Goal: Task Accomplishment & Management: Manage account settings

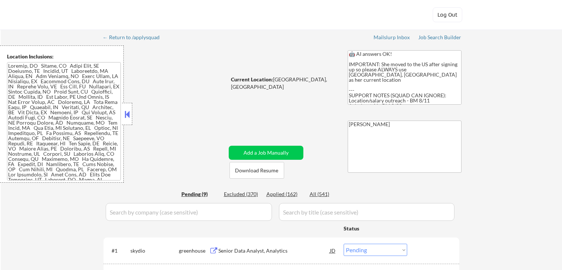
select select ""pending""
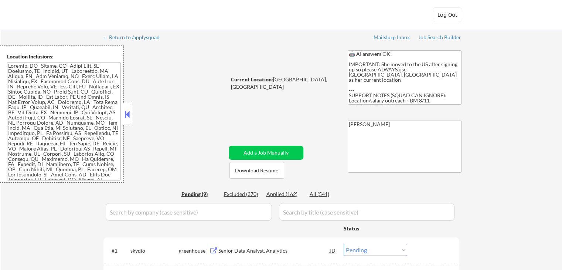
select select ""pending""
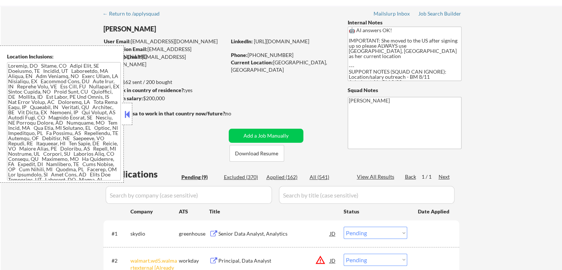
scroll to position [37, 0]
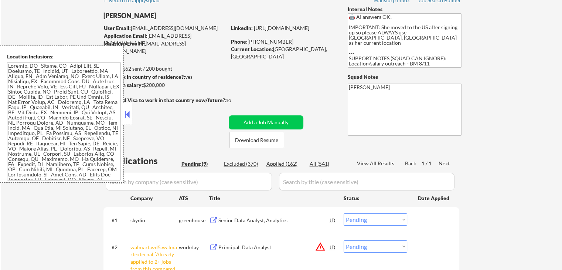
click at [131, 113] on button at bounding box center [127, 114] width 8 height 11
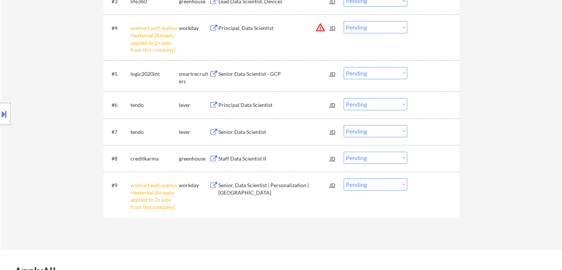
scroll to position [406, 0]
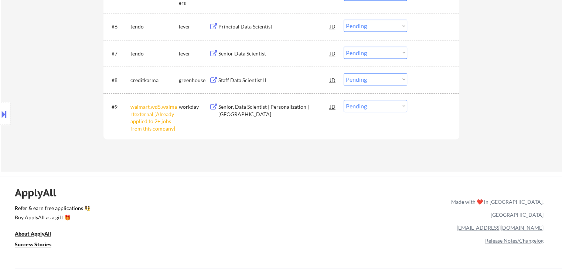
click at [387, 107] on select "Choose an option... Pending Applied Excluded (Questions) Excluded (Expired) Exc…" at bounding box center [375, 106] width 64 height 12
select select ""excluded__other_""
click at [343, 100] on select "Choose an option... Pending Applied Excluded (Questions) Excluded (Expired) Exc…" at bounding box center [375, 106] width 64 height 12
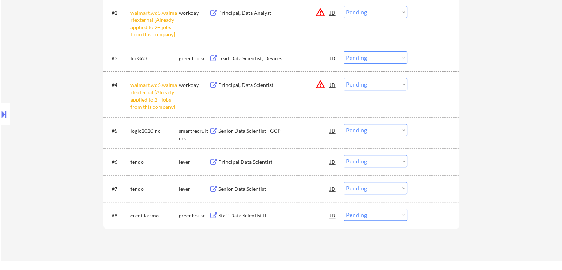
scroll to position [259, 0]
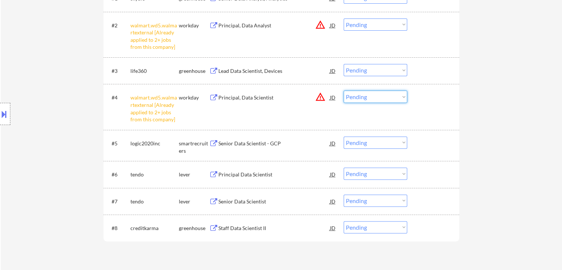
click at [357, 98] on select "Choose an option... Pending Applied Excluded (Questions) Excluded (Expired) Exc…" at bounding box center [375, 96] width 64 height 12
click at [343, 90] on select "Choose an option... Pending Applied Excluded (Questions) Excluded (Expired) Exc…" at bounding box center [375, 96] width 64 height 12
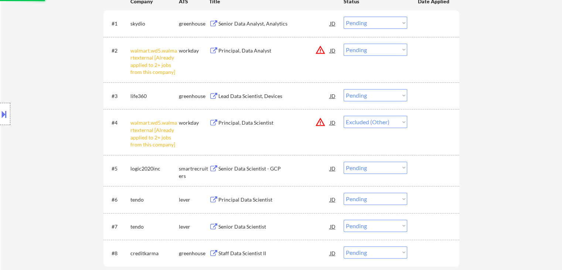
scroll to position [222, 0]
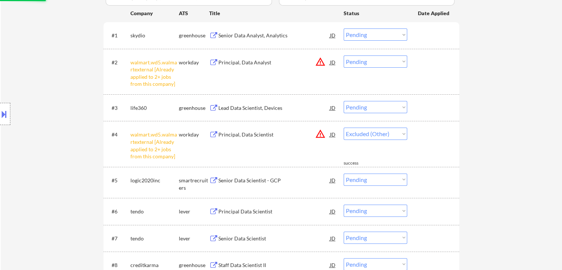
select select ""pending""
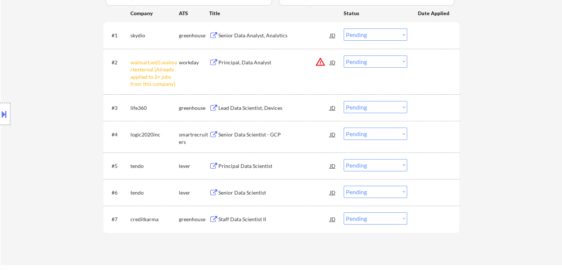
click at [363, 58] on select "Choose an option... Pending Applied Excluded (Questions) Excluded (Expired) Exc…" at bounding box center [375, 61] width 64 height 12
click at [343, 55] on select "Choose an option... Pending Applied Excluded (Questions) Excluded (Expired) Exc…" at bounding box center [375, 61] width 64 height 12
select select ""pending""
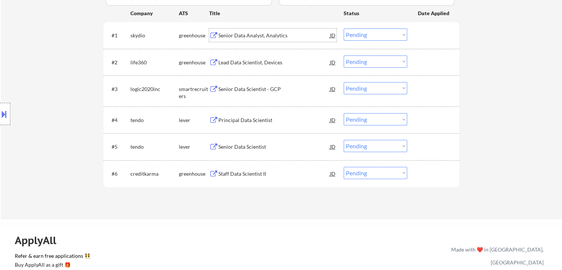
click at [256, 35] on div "Senior Data Analyst, Analytics" at bounding box center [274, 35] width 112 height 7
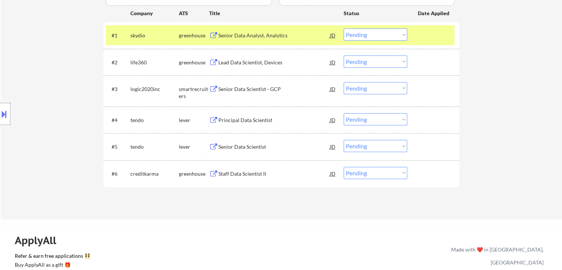
click at [257, 59] on div "Lead Data Scientist, Devices" at bounding box center [274, 62] width 112 height 7
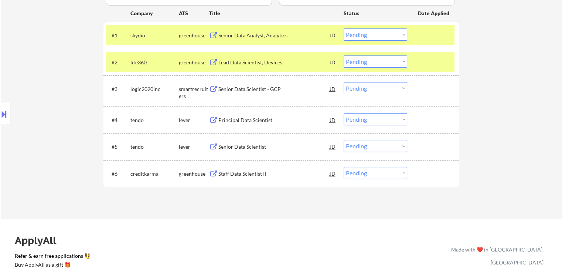
click at [246, 91] on div "Senior Data Scientist - GCP" at bounding box center [274, 88] width 112 height 7
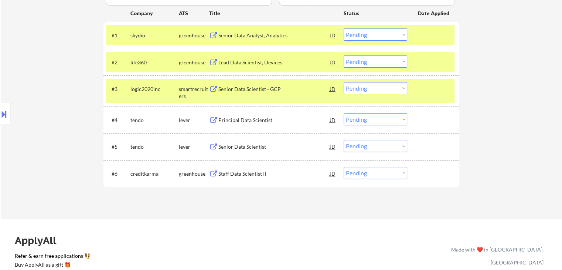
click at [248, 119] on div "Principal Data Scientist" at bounding box center [274, 119] width 112 height 7
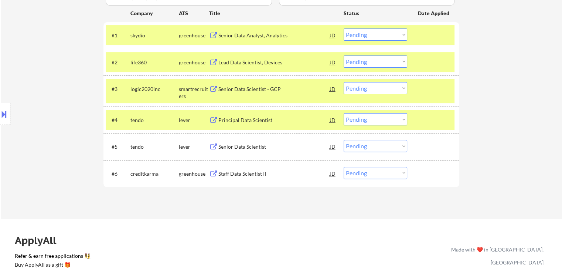
click at [245, 144] on div "Senior Data Scientist" at bounding box center [274, 146] width 112 height 7
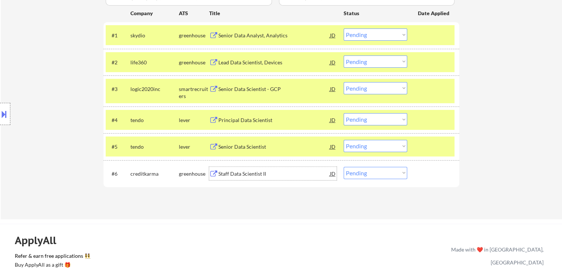
click at [247, 174] on div "Staff Data Scientist II" at bounding box center [274, 173] width 112 height 7
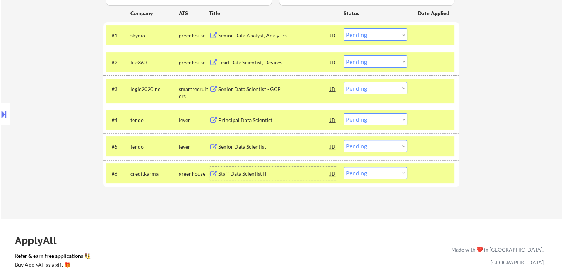
click at [2, 115] on button at bounding box center [4, 114] width 8 height 12
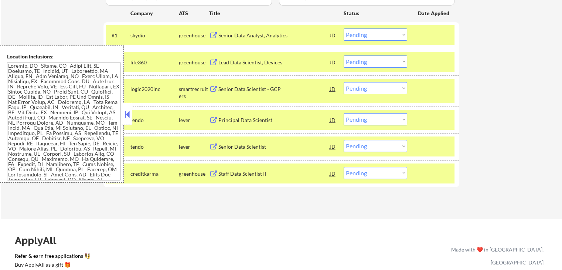
click at [129, 119] on button at bounding box center [127, 114] width 8 height 11
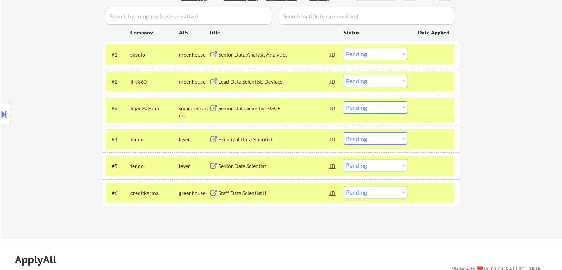
scroll to position [185, 0]
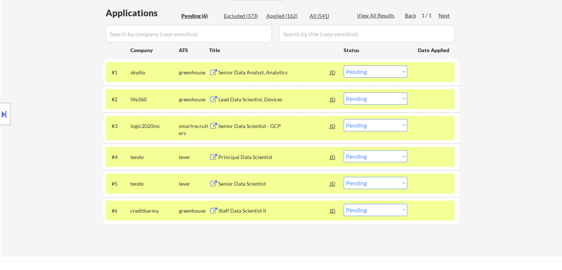
click at [360, 69] on select "Choose an option... Pending Applied Excluded (Questions) Excluded (Expired) Exc…" at bounding box center [375, 71] width 64 height 12
click at [343, 65] on select "Choose an option... Pending Applied Excluded (Questions) Excluded (Expired) Exc…" at bounding box center [375, 71] width 64 height 12
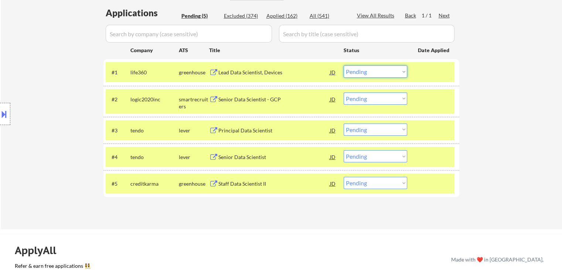
click at [360, 71] on select "Choose an option... Pending Applied Excluded (Questions) Excluded (Expired) Exc…" at bounding box center [375, 71] width 64 height 12
click at [343, 65] on select "Choose an option... Pending Applied Excluded (Questions) Excluded (Expired) Exc…" at bounding box center [375, 71] width 64 height 12
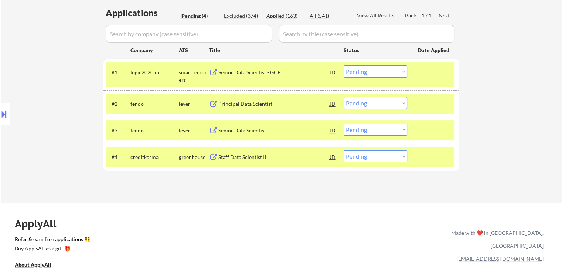
click at [368, 69] on select "Choose an option... Pending Applied Excluded (Questions) Excluded (Expired) Exc…" at bounding box center [375, 71] width 64 height 12
click at [355, 69] on select "Choose an option... Pending Applied Excluded (Questions) Excluded (Expired) Exc…" at bounding box center [375, 71] width 64 height 12
click at [343, 65] on select "Choose an option... Pending Applied Excluded (Questions) Excluded (Expired) Exc…" at bounding box center [375, 71] width 64 height 12
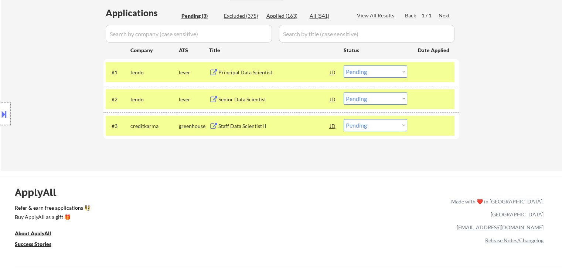
click at [5, 120] on div at bounding box center [5, 114] width 10 height 22
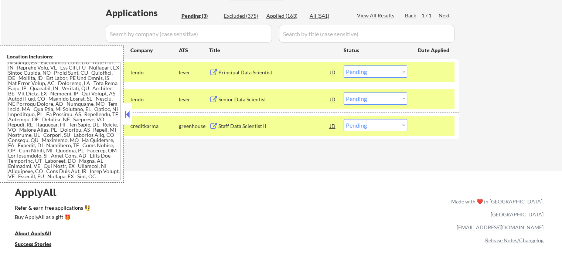
scroll to position [37, 0]
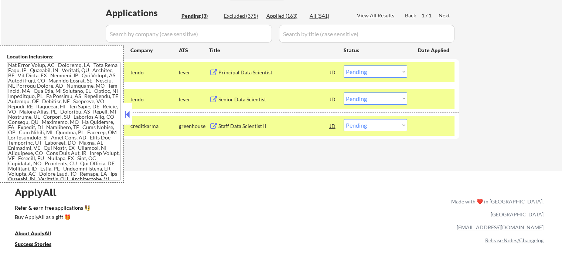
click at [128, 109] on button at bounding box center [127, 114] width 8 height 11
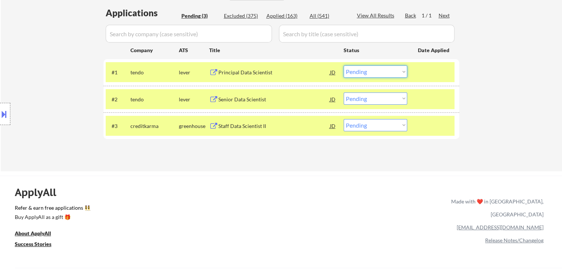
click at [355, 71] on select "Choose an option... Pending Applied Excluded (Questions) Excluded (Expired) Exc…" at bounding box center [375, 71] width 64 height 12
click at [343, 65] on select "Choose an option... Pending Applied Excluded (Questions) Excluded (Expired) Exc…" at bounding box center [375, 71] width 64 height 12
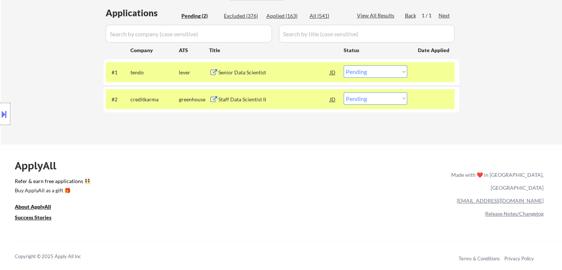
click at [4, 117] on button at bounding box center [4, 114] width 8 height 12
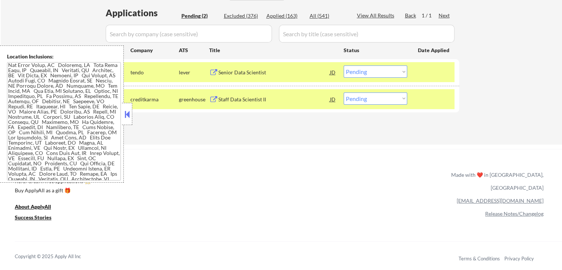
click at [360, 73] on select "Choose an option... Pending Applied Excluded (Questions) Excluded (Expired) Exc…" at bounding box center [375, 71] width 64 height 12
click at [343, 65] on select "Choose an option... Pending Applied Excluded (Questions) Excluded (Expired) Exc…" at bounding box center [375, 71] width 64 height 12
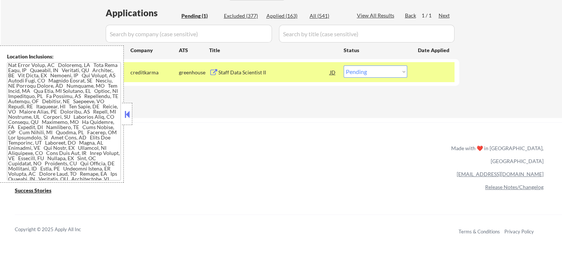
click at [125, 112] on button at bounding box center [127, 114] width 8 height 11
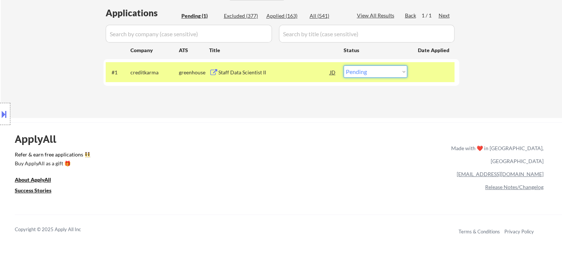
click at [369, 70] on select "Choose an option... Pending Applied Excluded (Questions) Excluded (Expired) Exc…" at bounding box center [375, 71] width 64 height 12
select select ""excluded""
click at [343, 65] on select "Choose an option... Pending Applied Excluded (Questions) Excluded (Expired) Exc…" at bounding box center [375, 71] width 64 height 12
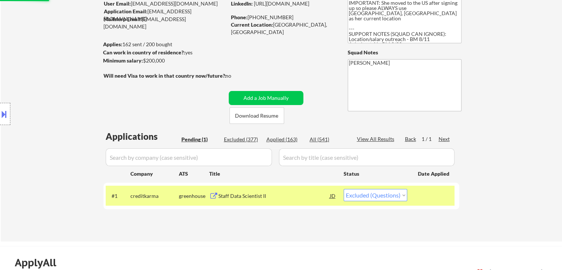
scroll to position [74, 0]
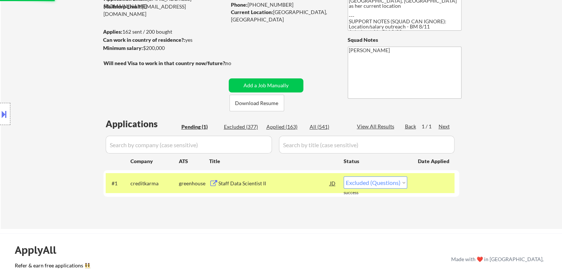
select select ""excluded""
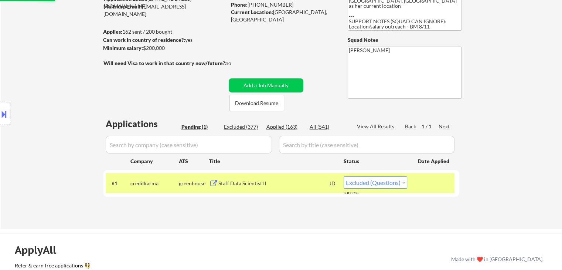
select select ""excluded""
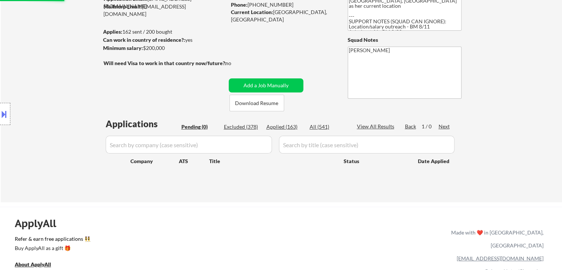
click at [287, 125] on div "Applied (163)" at bounding box center [284, 126] width 37 height 7
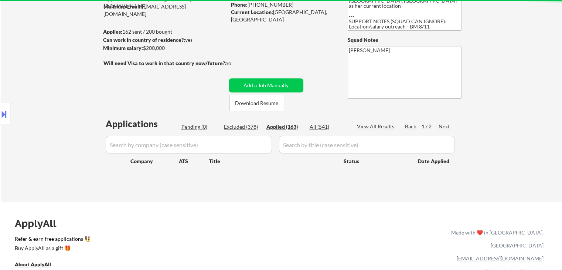
select select ""applied""
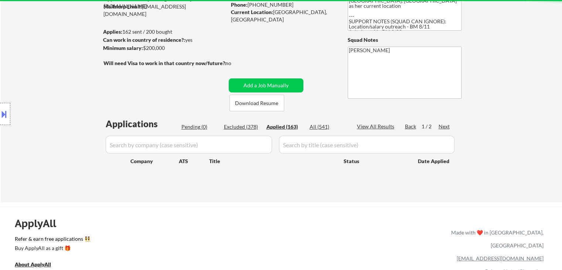
select select ""applied""
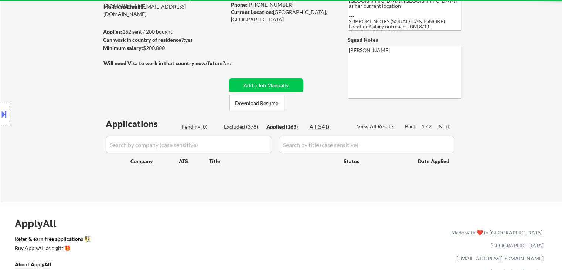
select select ""applied""
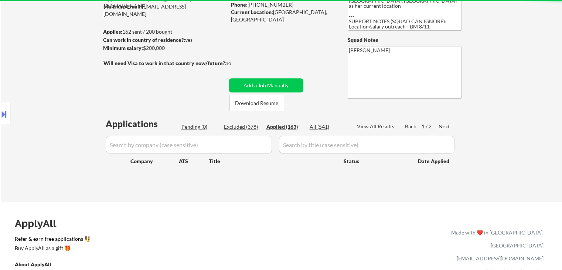
select select ""applied""
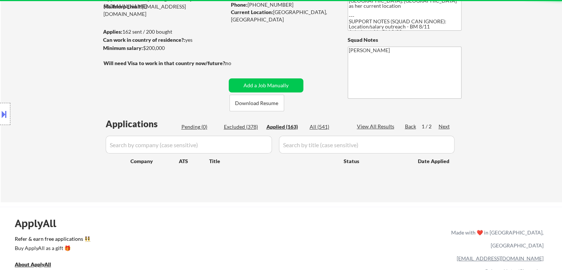
select select ""applied""
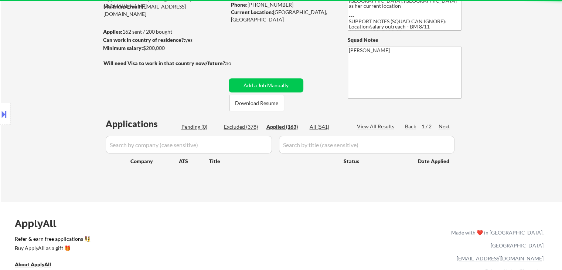
select select ""applied""
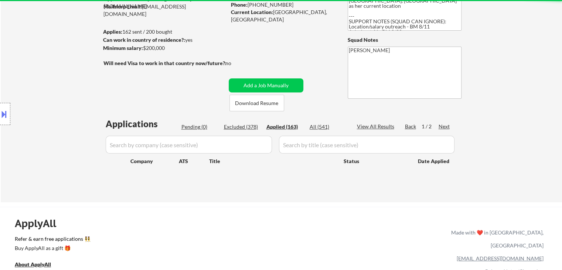
select select ""applied""
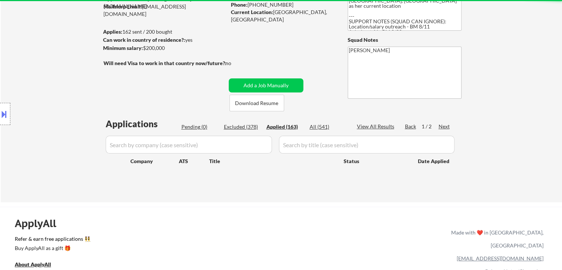
select select ""applied""
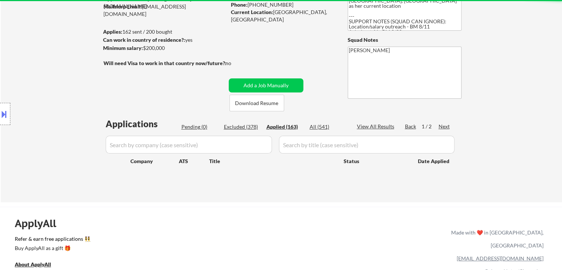
select select ""applied""
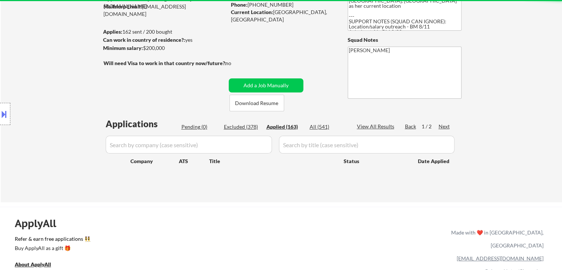
select select ""applied""
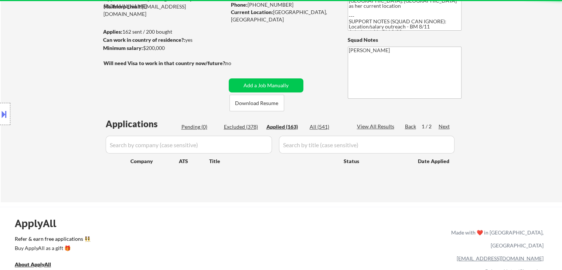
select select ""applied""
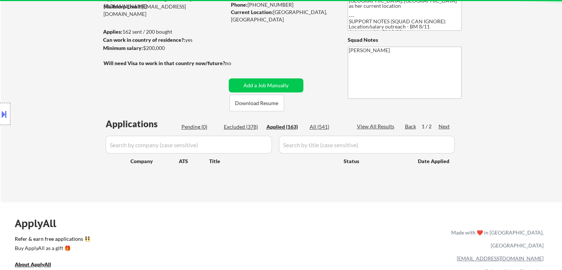
select select ""applied""
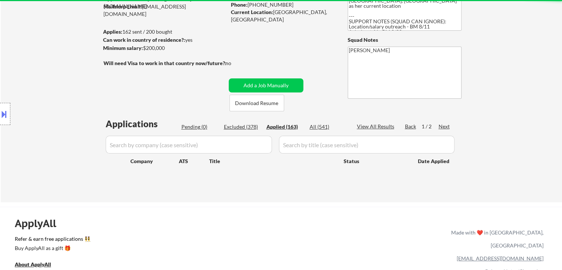
select select ""applied""
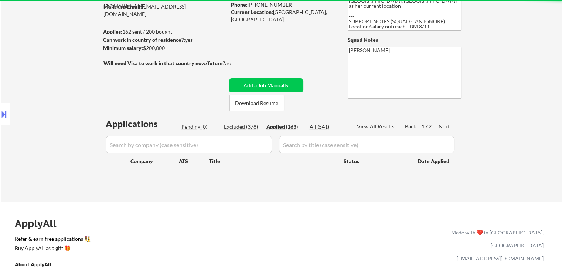
select select ""applied""
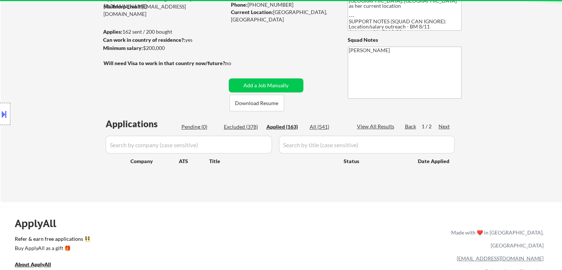
select select ""applied""
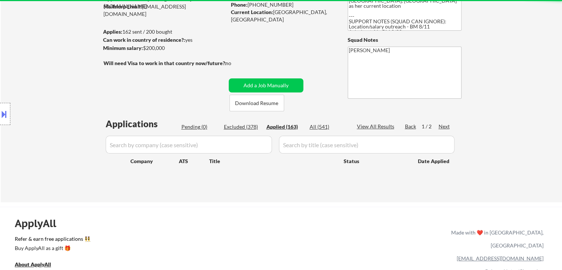
select select ""applied""
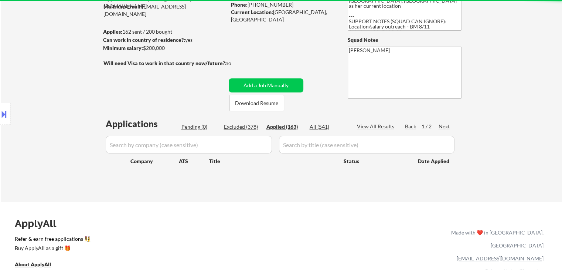
select select ""applied""
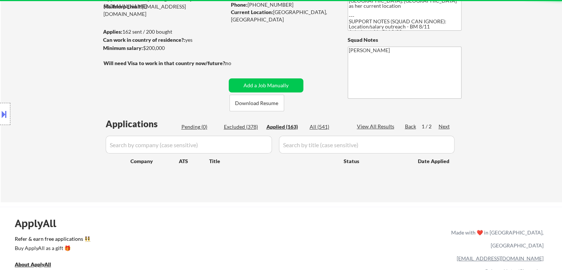
select select ""applied""
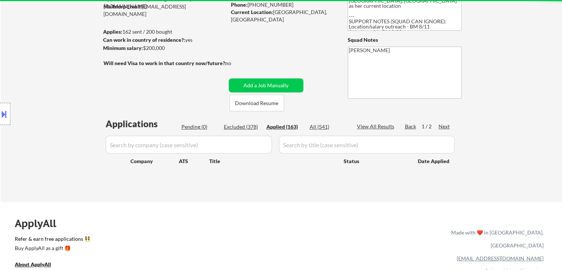
select select ""applied""
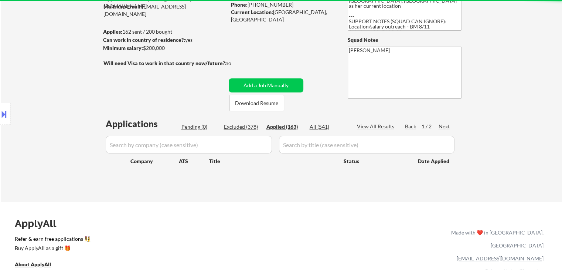
select select ""applied""
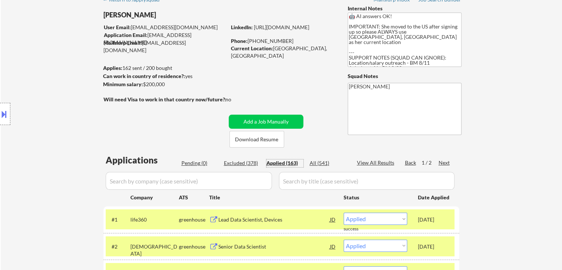
scroll to position [37, 0]
